Goal: Transaction & Acquisition: Purchase product/service

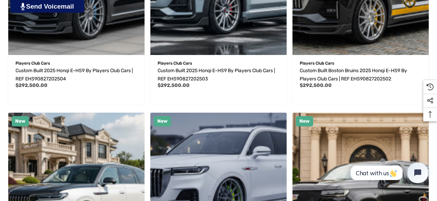
scroll to position [542, 0]
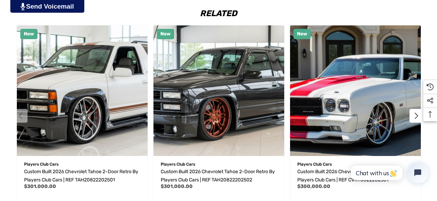
scroll to position [1205, 0]
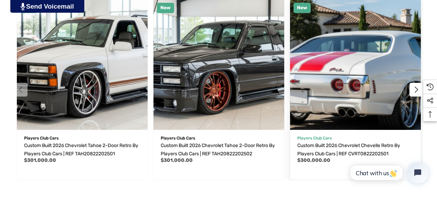
click at [361, 56] on img "Custom Built 2026 Chevrolet Chevelle Retro by Players Club Cars | REF CVRT08222…" at bounding box center [356, 65] width 144 height 144
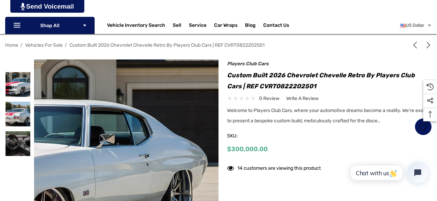
scroll to position [103, 0]
